Goal: Information Seeking & Learning: Learn about a topic

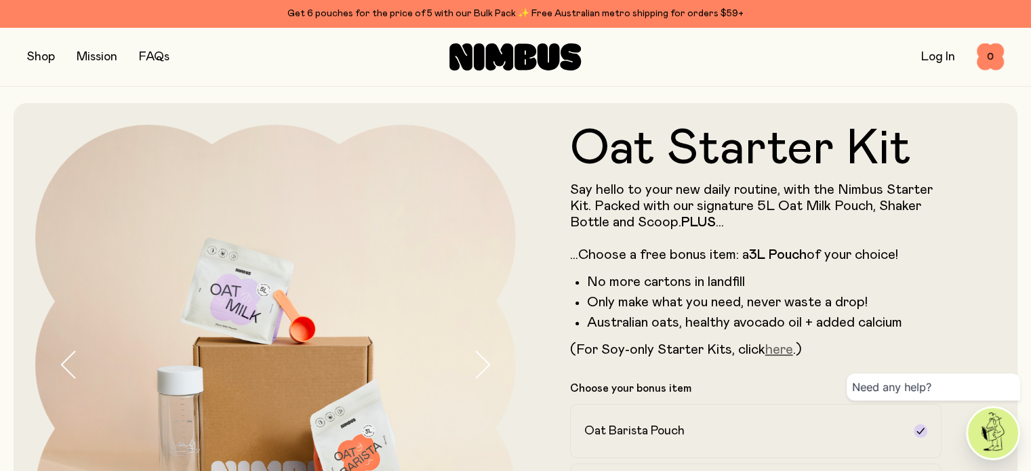
click at [776, 357] on link "here" at bounding box center [779, 350] width 28 height 14
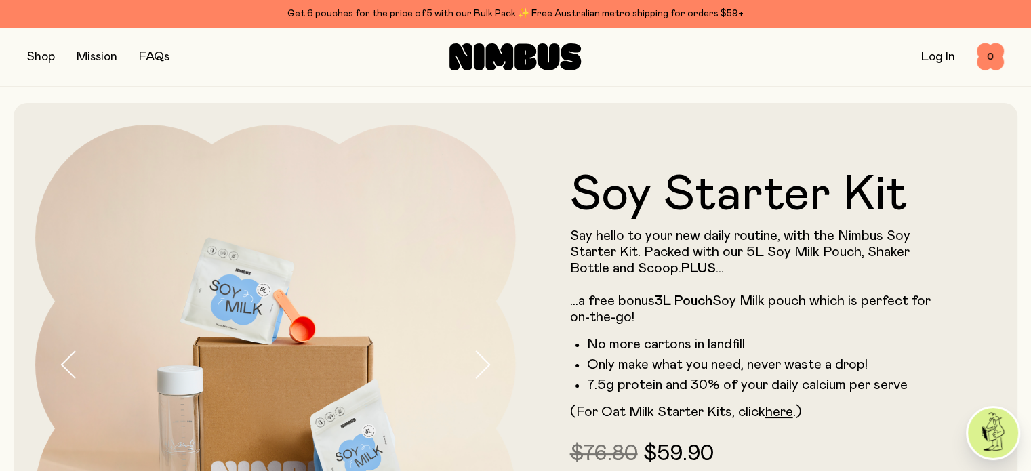
click at [776, 358] on li "Only make what you need, never waste a drop!" at bounding box center [764, 365] width 355 height 16
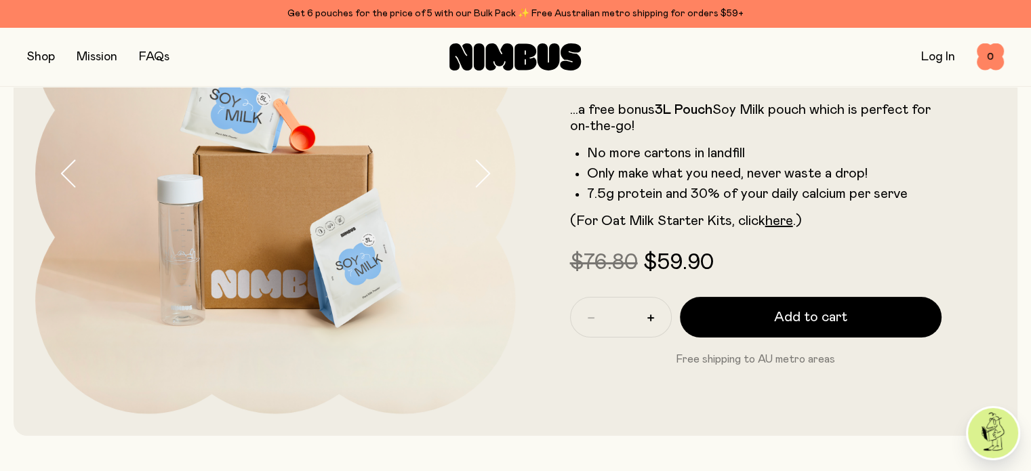
scroll to position [182, 0]
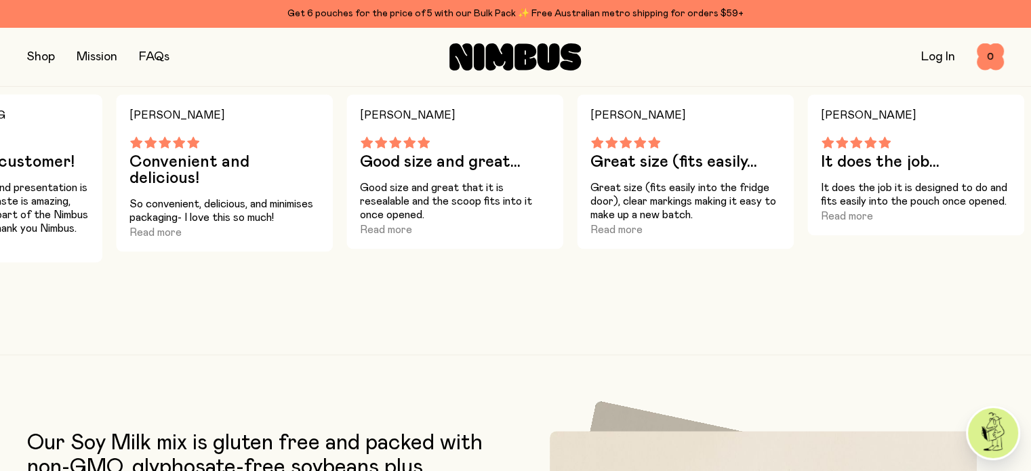
scroll to position [1831, 0]
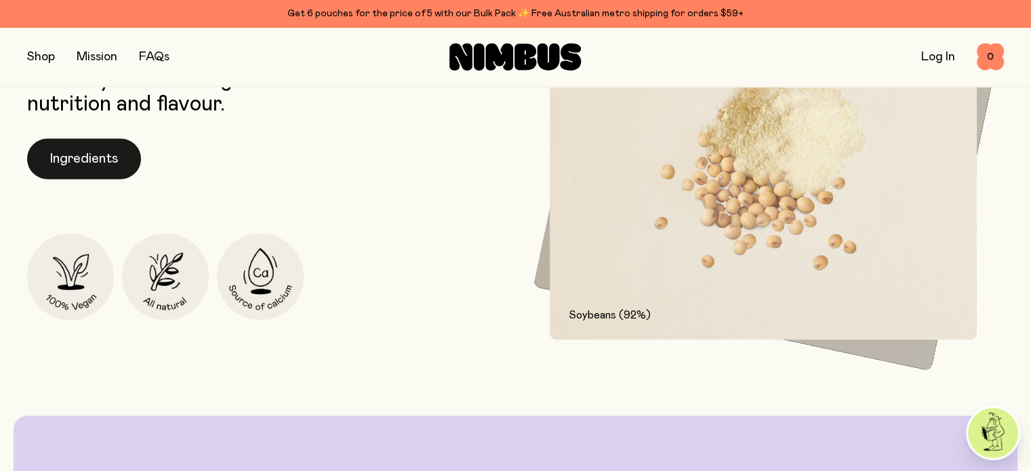
click at [100, 179] on button "Ingredients" at bounding box center [84, 158] width 114 height 41
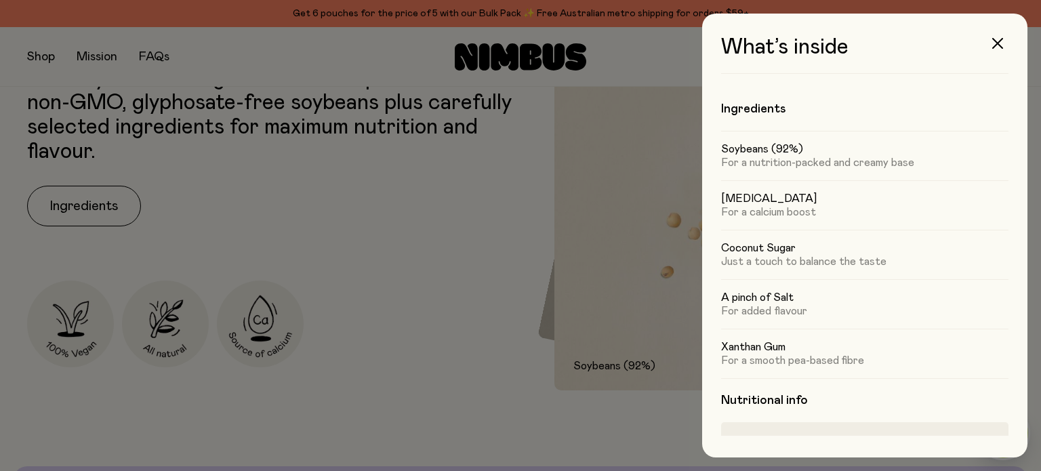
scroll to position [304, 0]
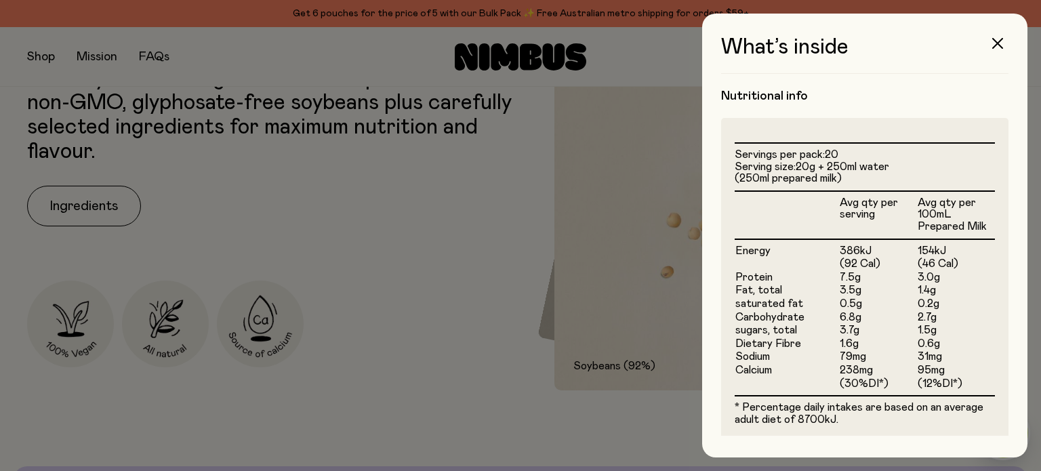
click at [364, 180] on div at bounding box center [520, 235] width 1041 height 471
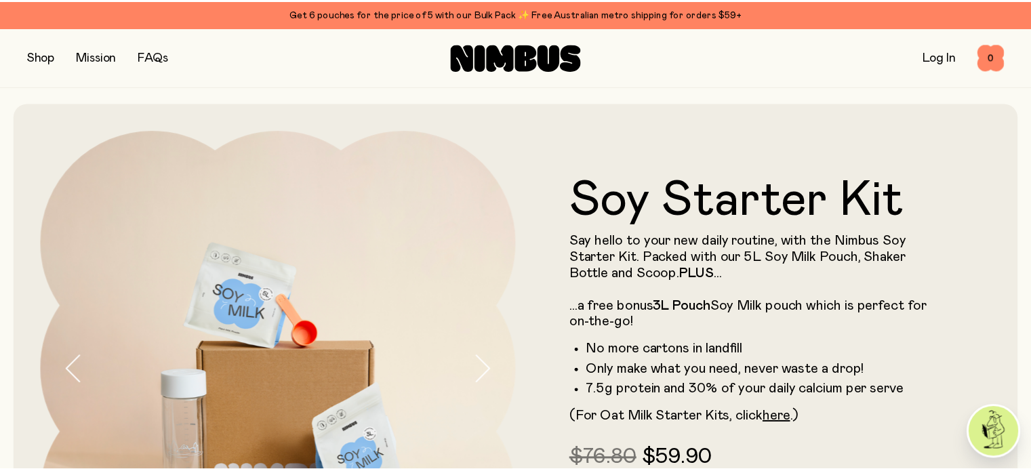
scroll to position [1831, 0]
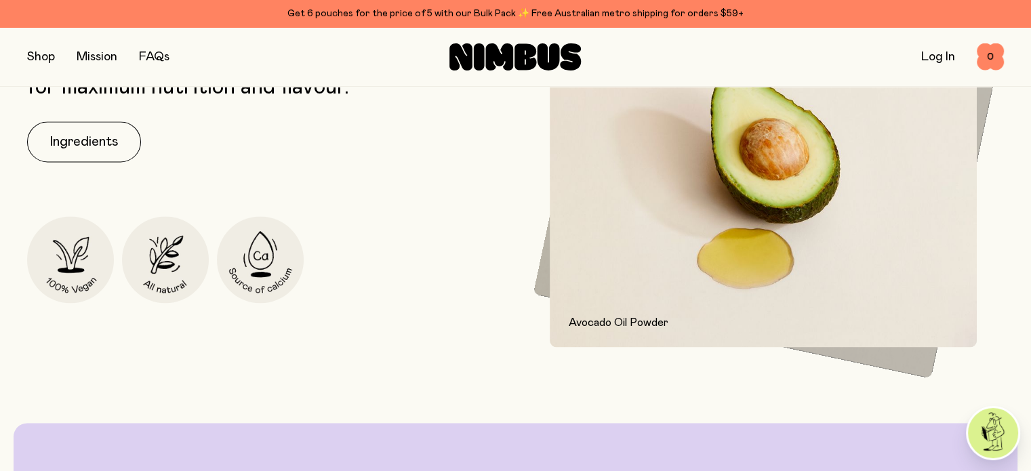
scroll to position [1916, 0]
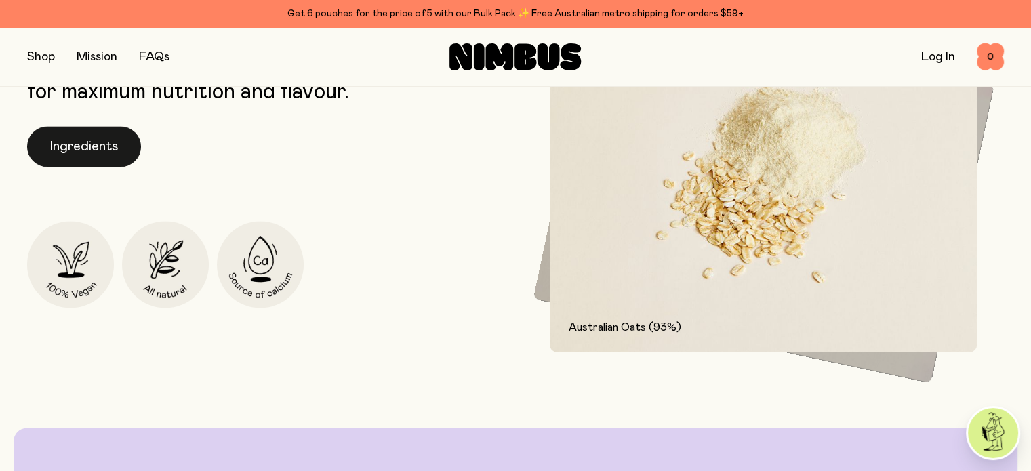
click at [77, 167] on button "Ingredients" at bounding box center [84, 146] width 114 height 41
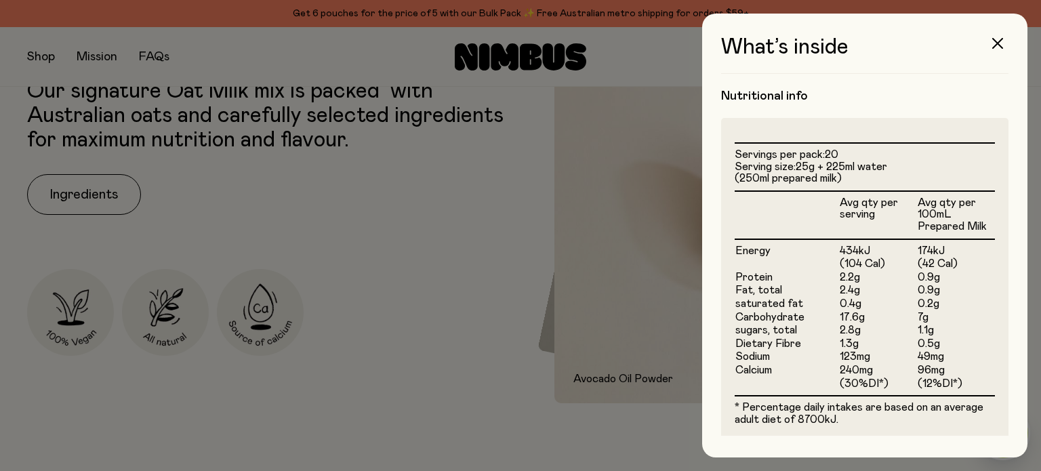
scroll to position [416, 0]
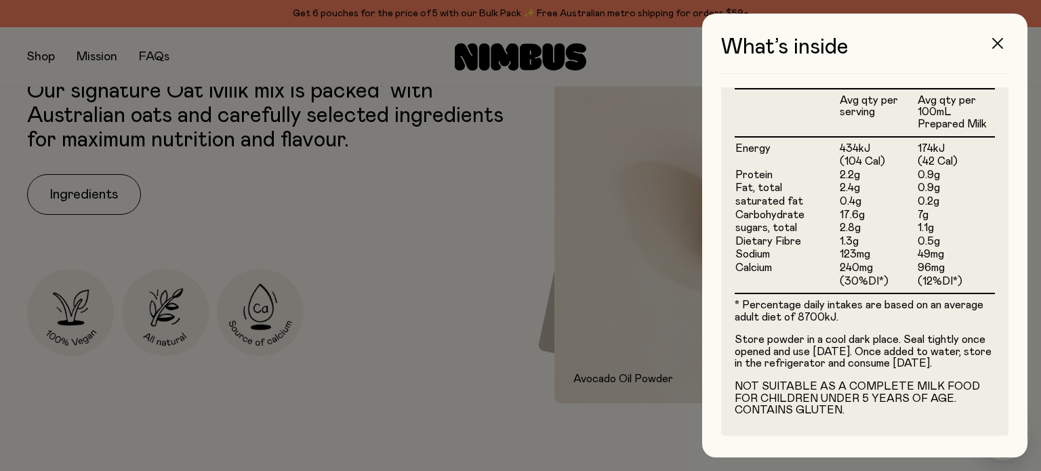
click at [1001, 40] on icon "button" at bounding box center [997, 43] width 11 height 11
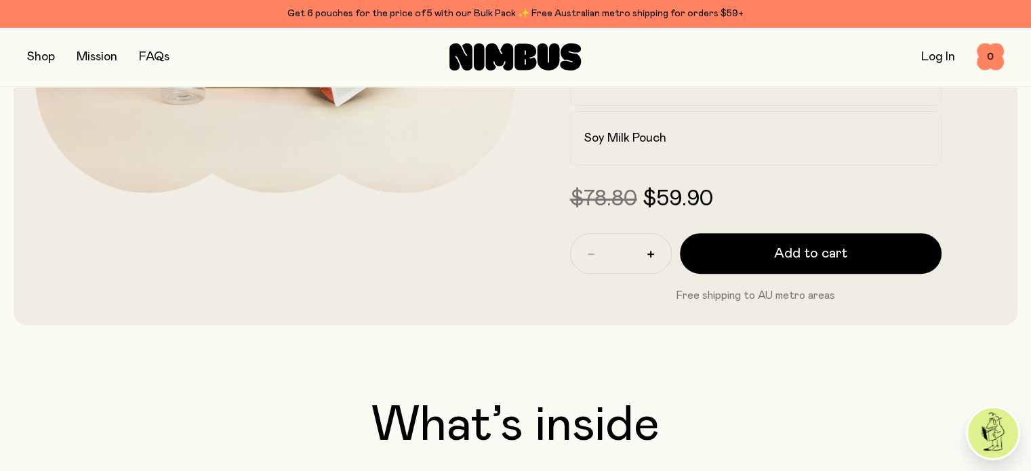
scroll to position [0, 0]
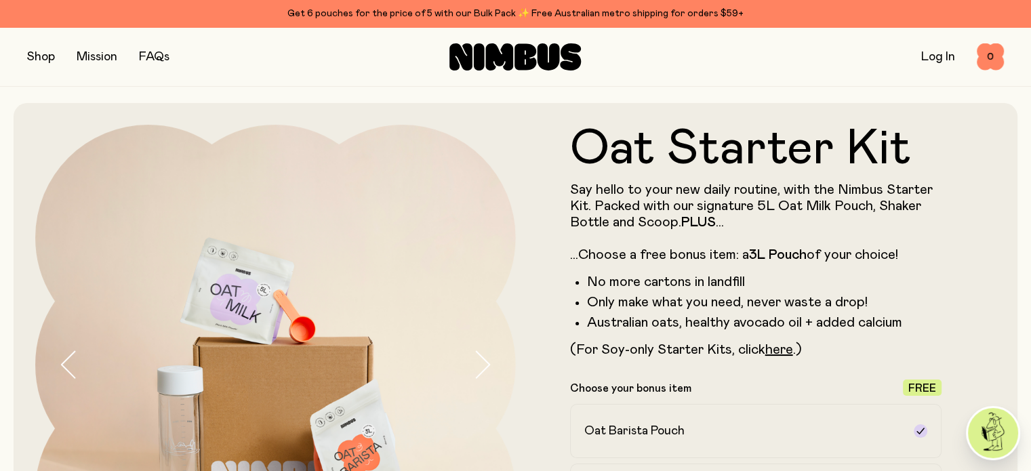
click at [54, 56] on button "button" at bounding box center [41, 56] width 28 height 19
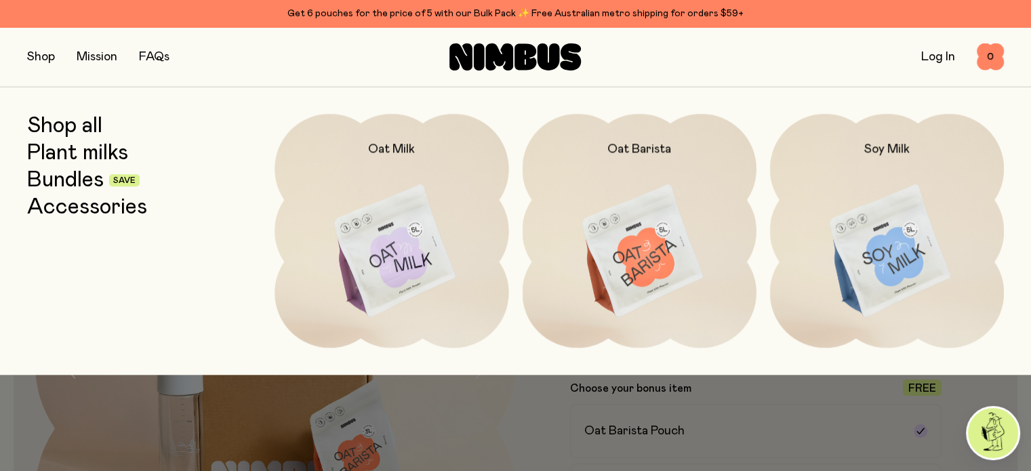
click at [74, 122] on link "Shop all" at bounding box center [64, 126] width 75 height 24
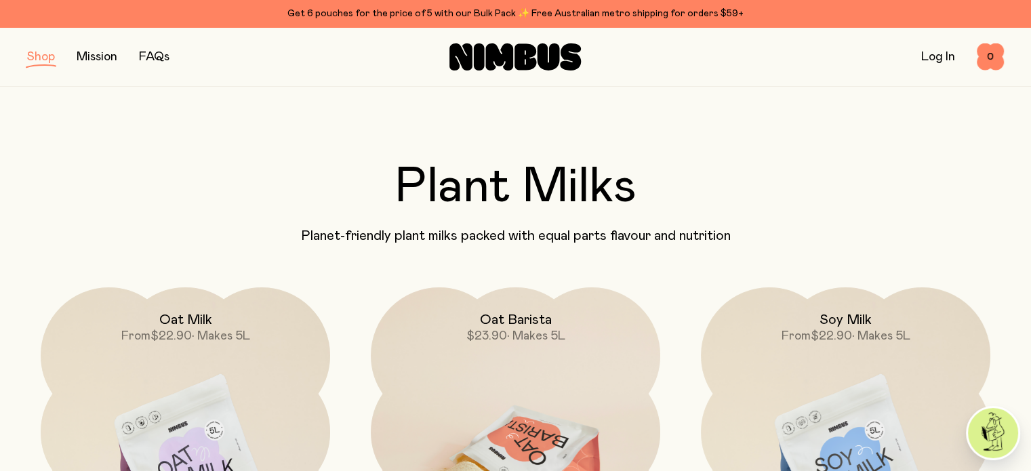
click at [507, 328] on h2 "Oat Barista" at bounding box center [516, 320] width 72 height 16
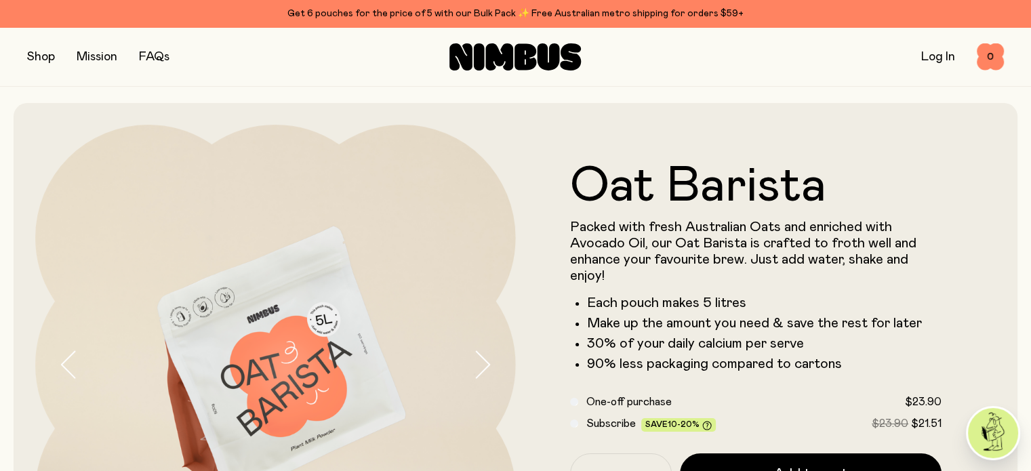
scroll to position [412, 0]
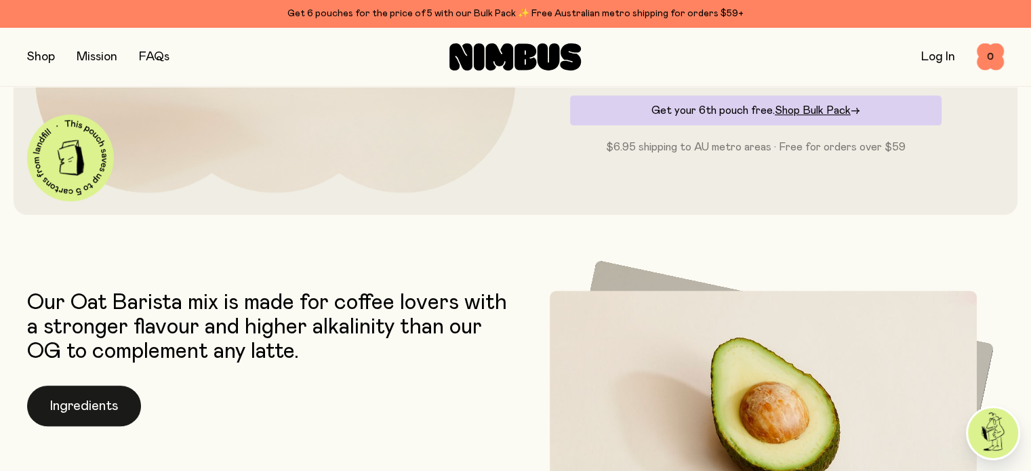
click at [92, 411] on button "Ingredients" at bounding box center [84, 406] width 114 height 41
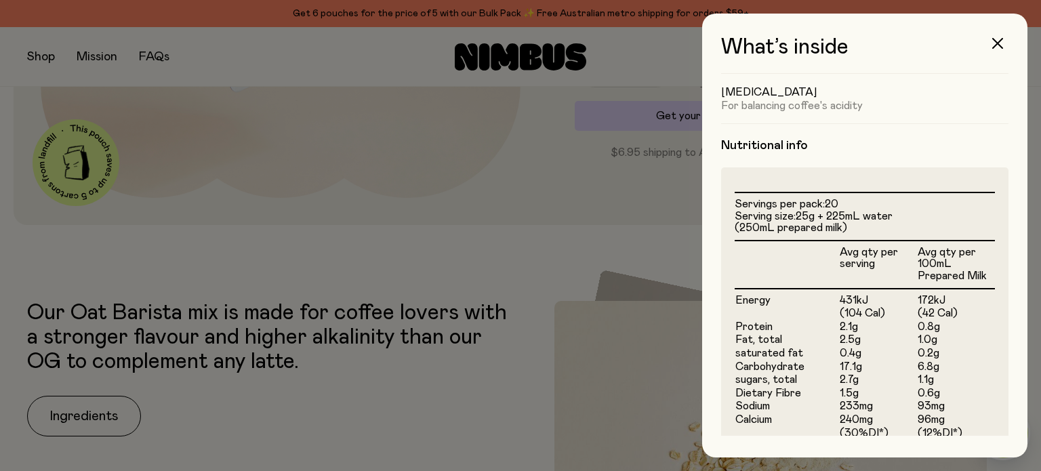
scroll to position [466, 0]
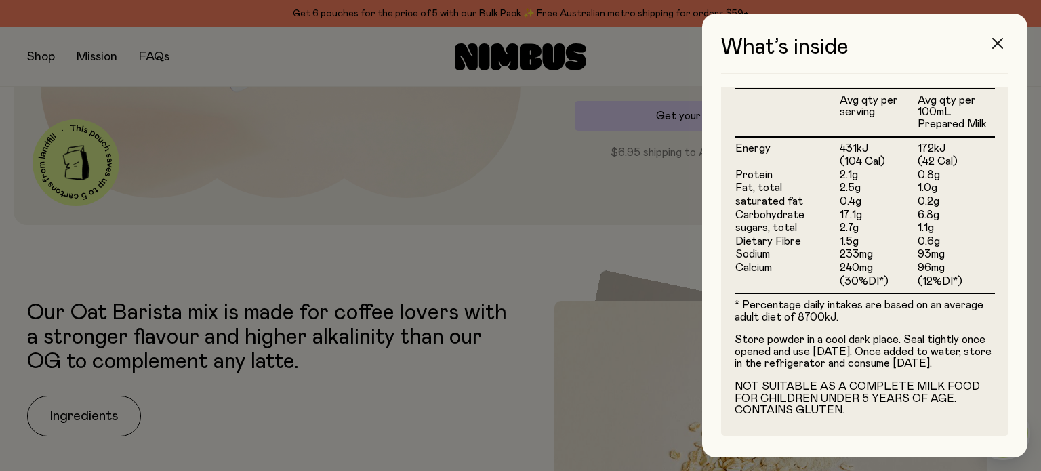
click at [998, 39] on icon "button" at bounding box center [997, 43] width 11 height 11
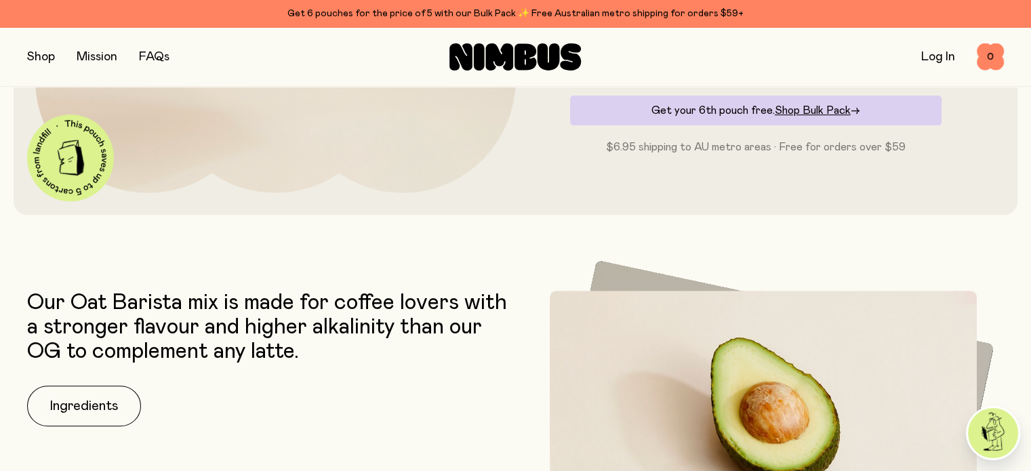
scroll to position [824, 0]
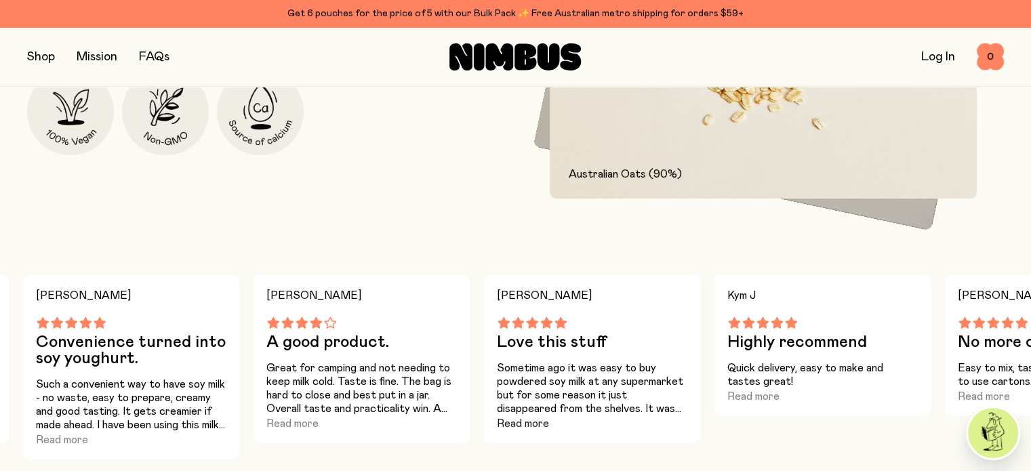
click at [515, 432] on button "Read more" at bounding box center [523, 424] width 52 height 16
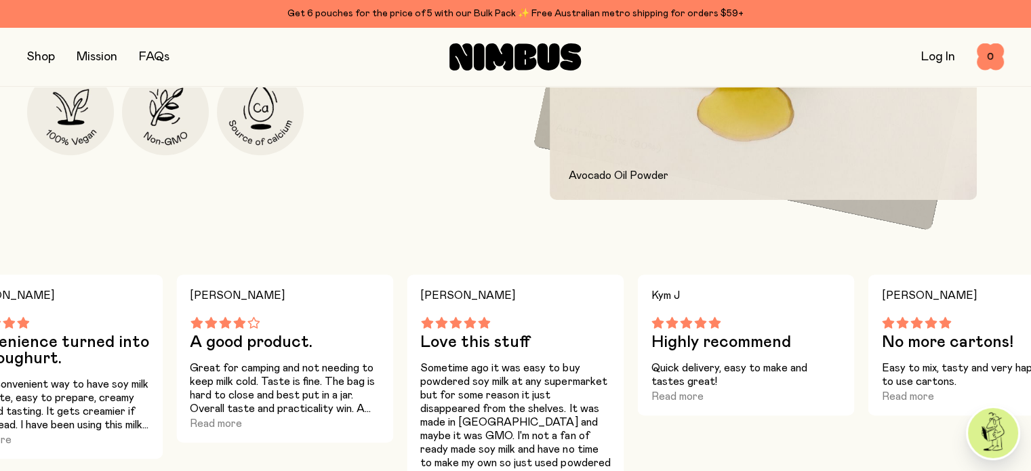
scroll to position [1236, 0]
